Goal: Find specific page/section: Find specific page/section

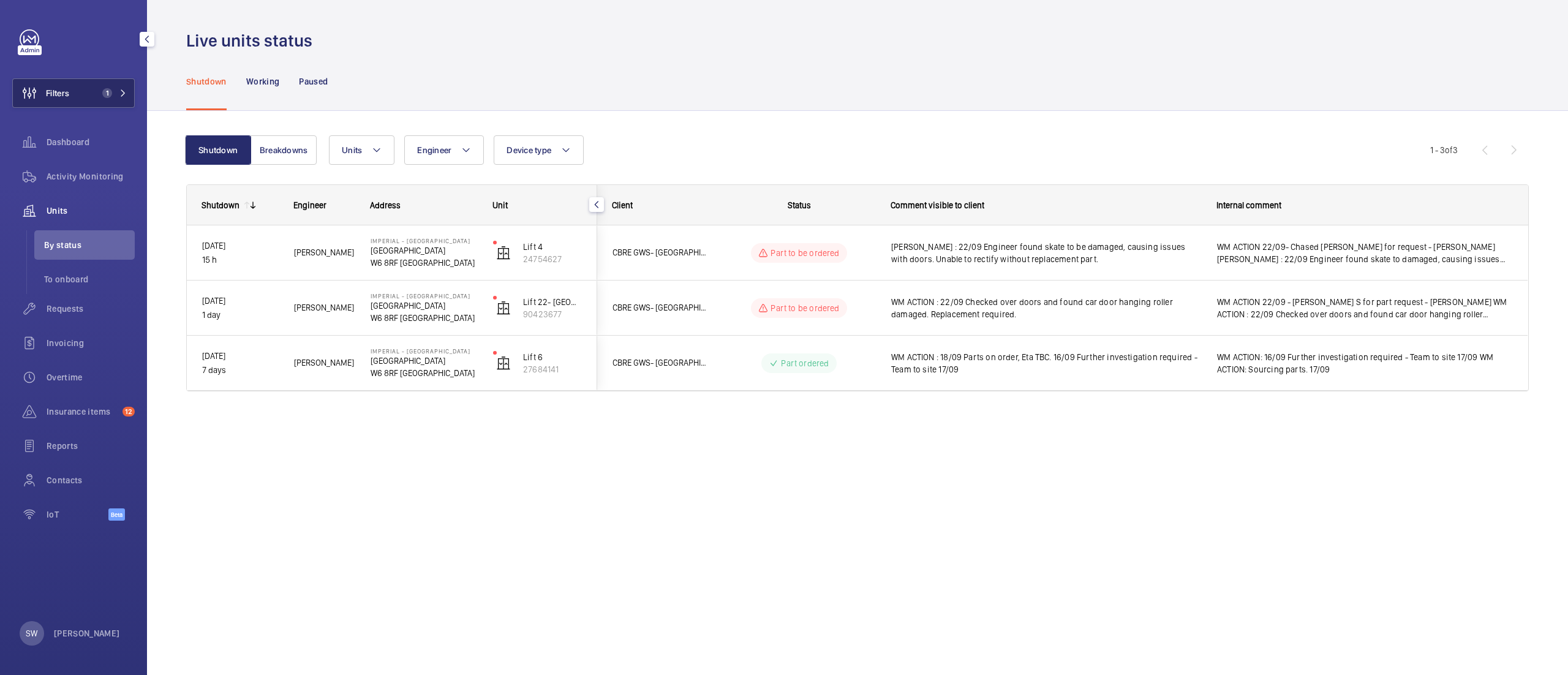
click at [79, 84] on button "Filters 1" at bounding box center [74, 93] width 122 height 30
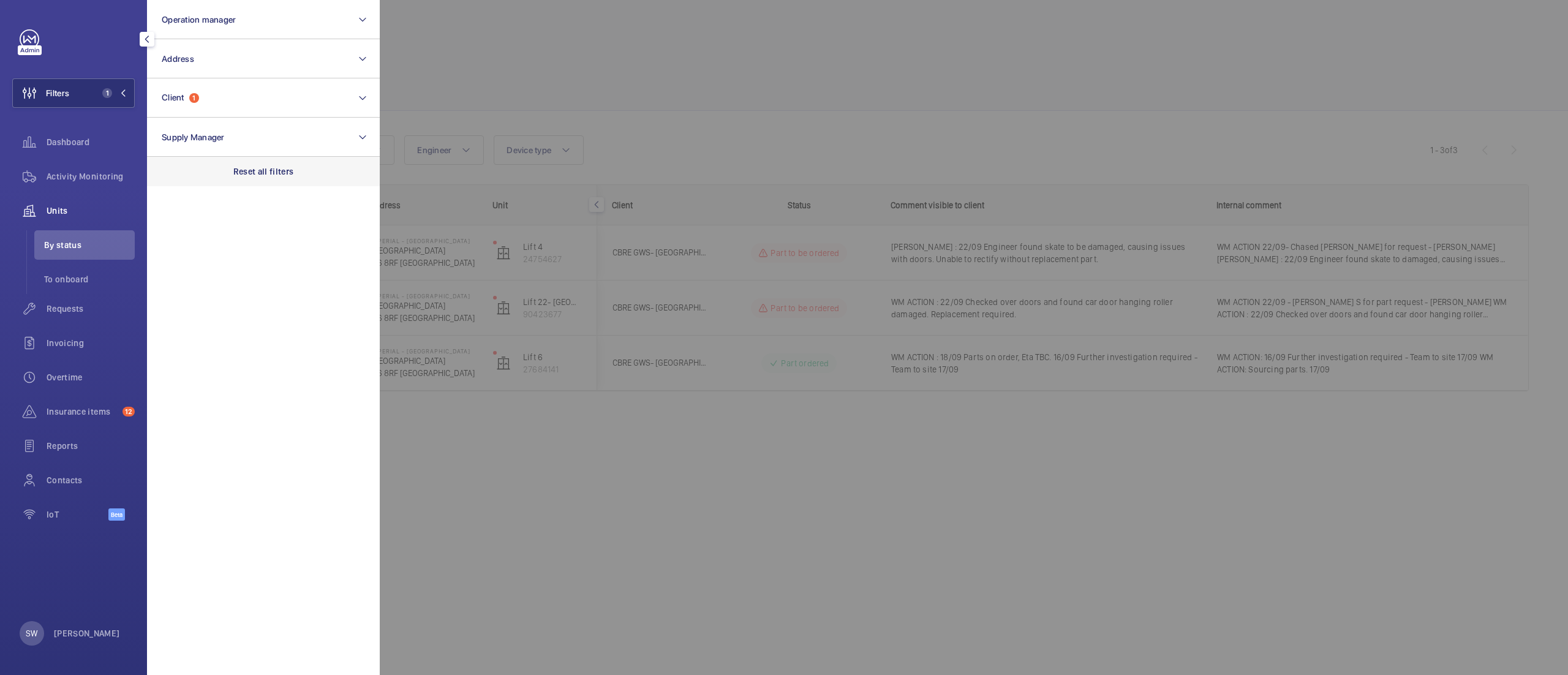
click at [290, 169] on p "Reset all filters" at bounding box center [263, 171] width 61 height 13
drag, startPoint x: 239, startPoint y: 80, endPoint x: 240, endPoint y: 92, distance: 12.0
click at [239, 82] on button "Client" at bounding box center [263, 98] width 232 height 40
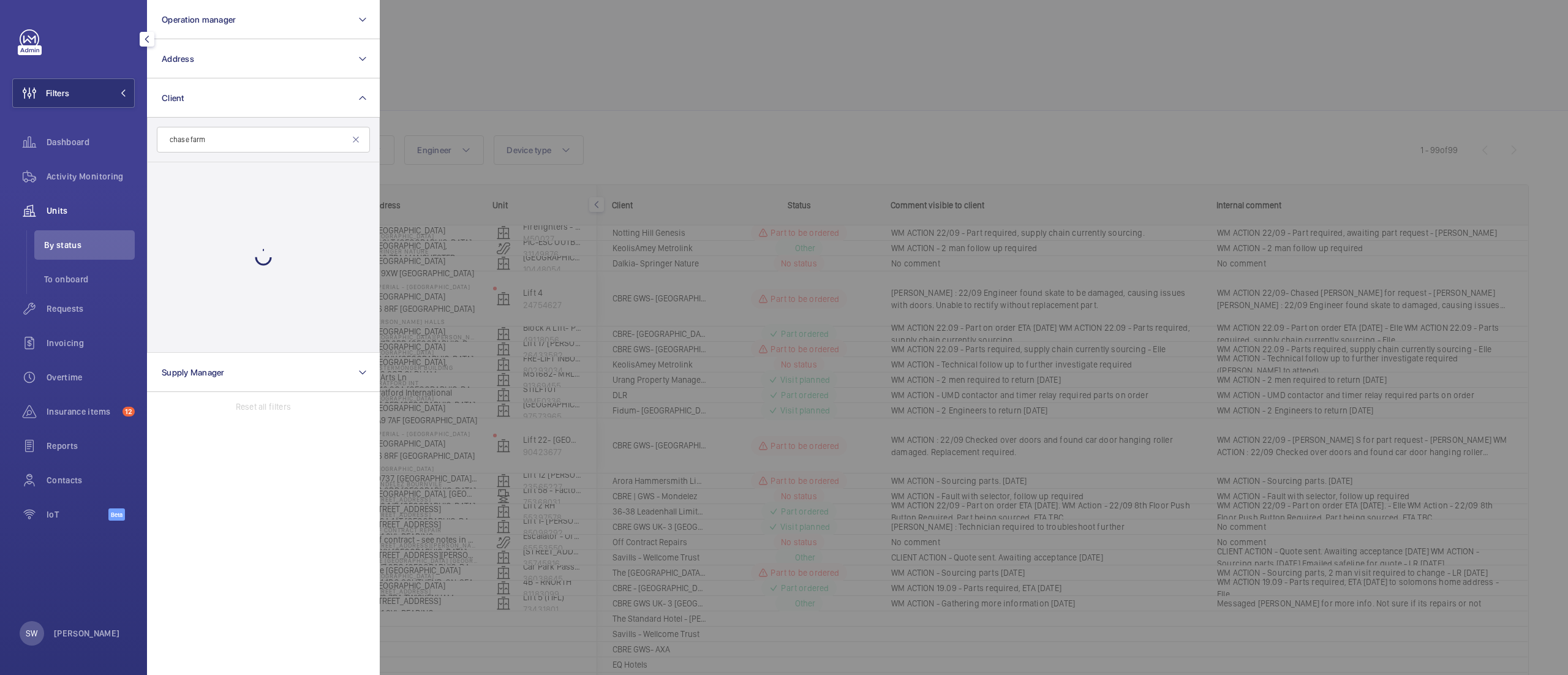
type input "chase farm"
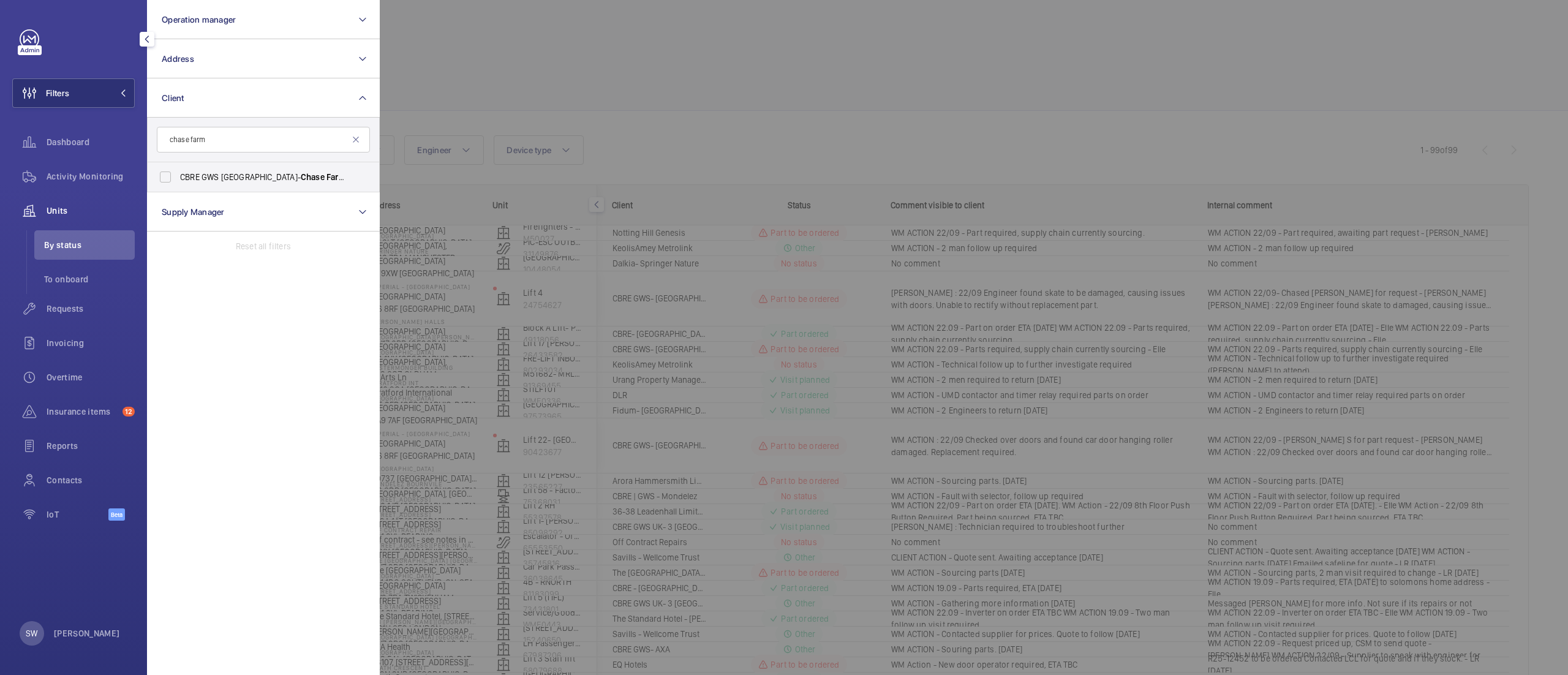
click at [201, 180] on span "CBRE GWS UK- [GEOGRAPHIC_DATA]" at bounding box center [264, 176] width 169 height 13
click at [178, 180] on input "CBRE GWS UK- [GEOGRAPHIC_DATA]" at bounding box center [165, 176] width 24 height 24
checkbox input "true"
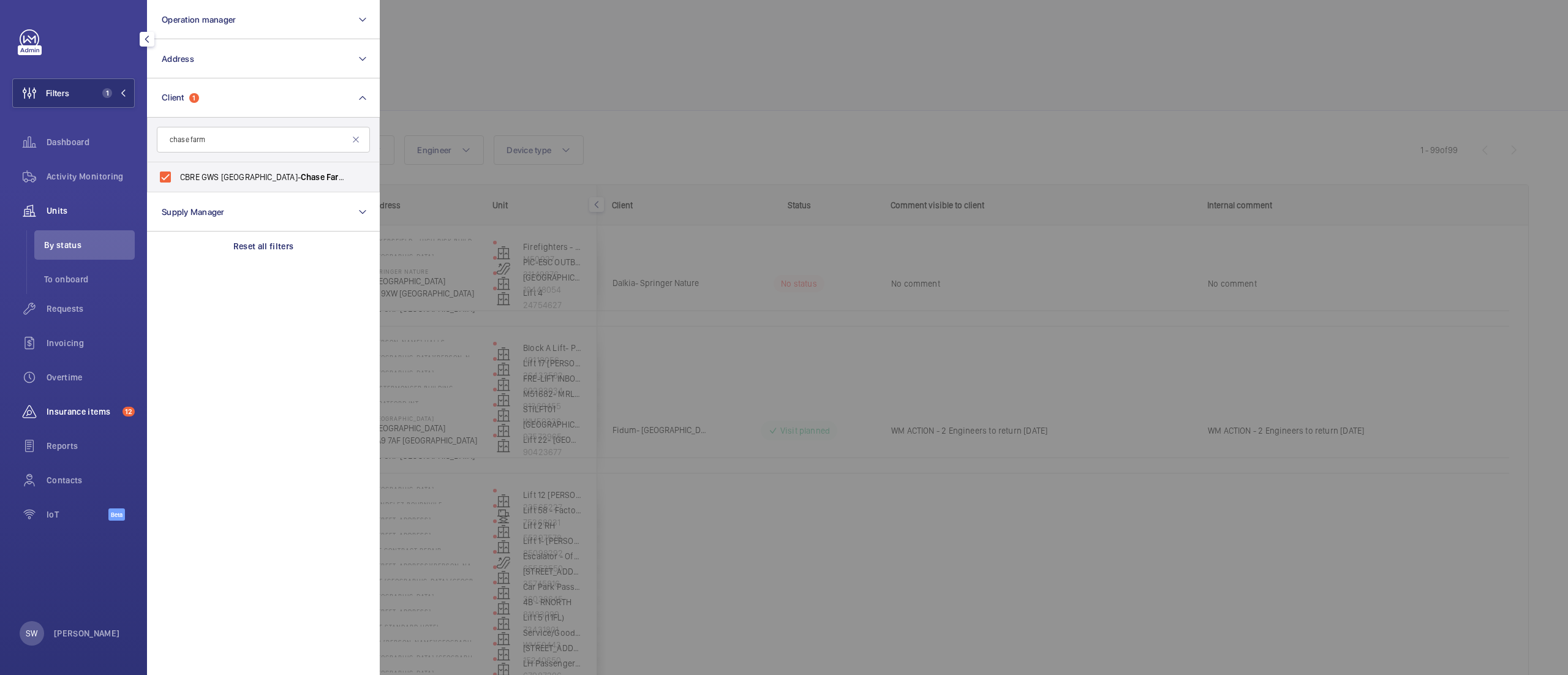
click at [68, 421] on div "Insurance items 12" at bounding box center [74, 412] width 122 height 30
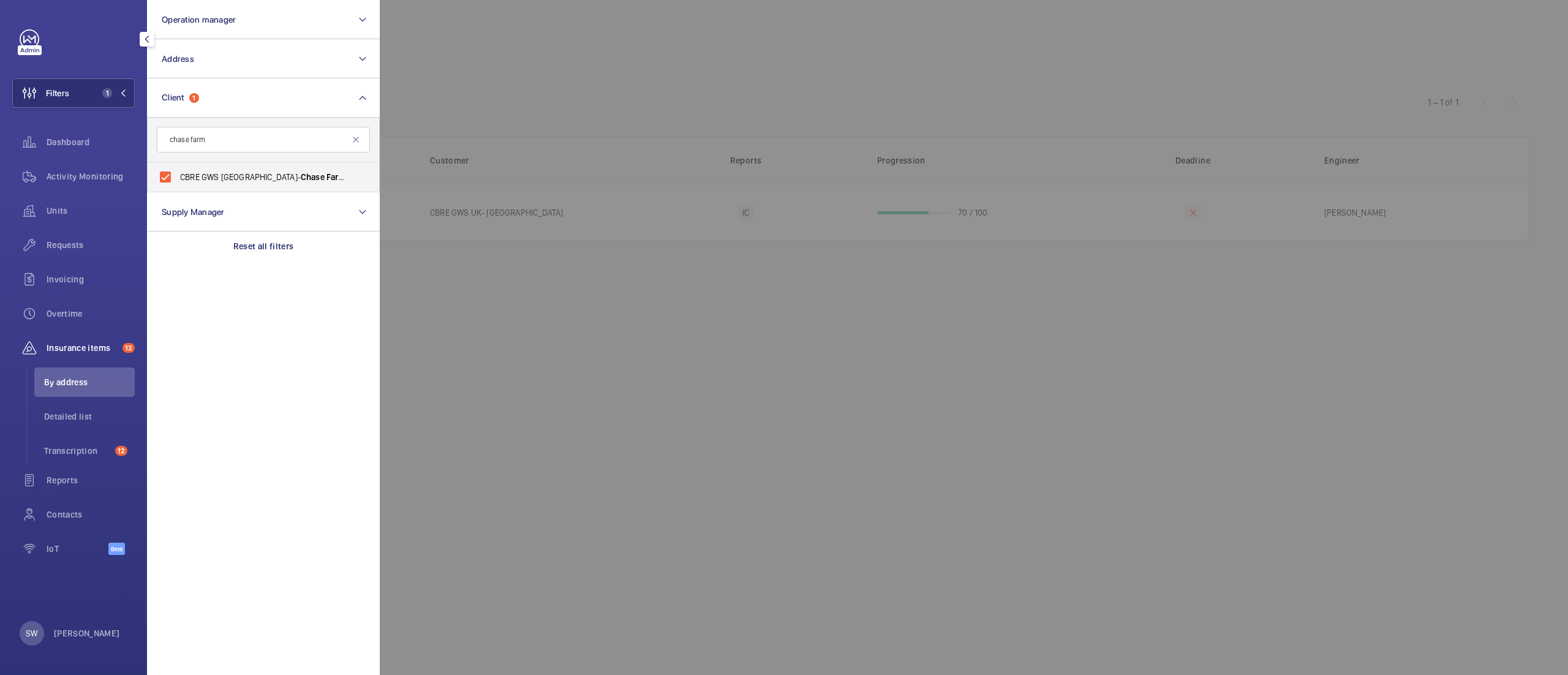
click at [763, 105] on div at bounding box center [1164, 337] width 1568 height 675
